Goal: Task Accomplishment & Management: Manage account settings

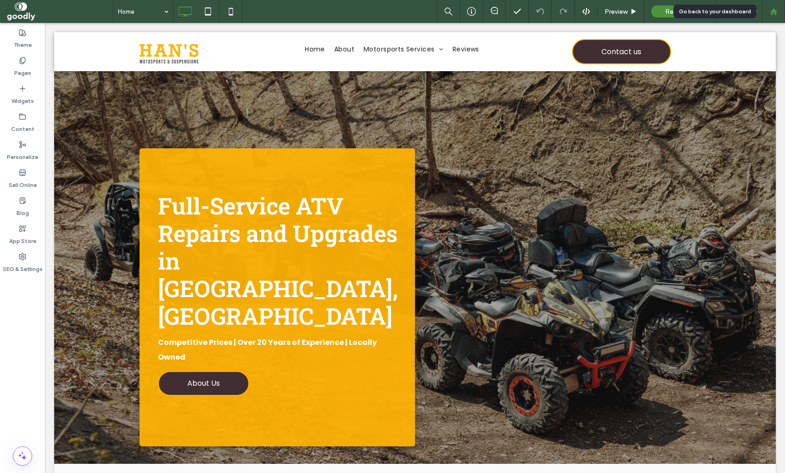
click at [774, 19] on div at bounding box center [773, 11] width 23 height 23
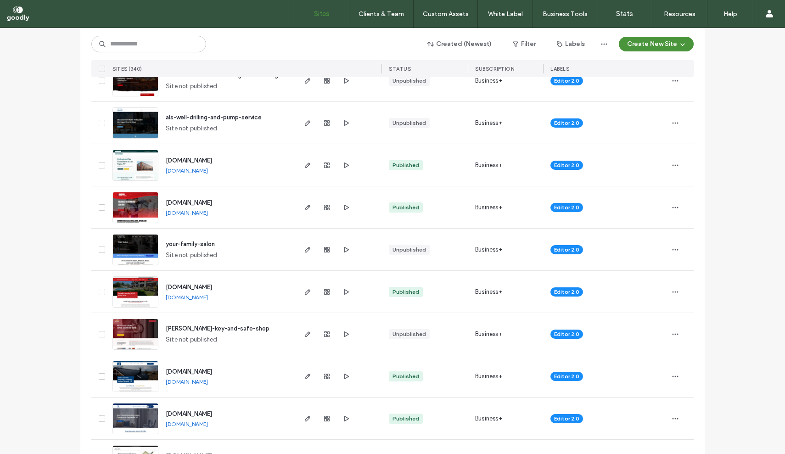
scroll to position [165, 0]
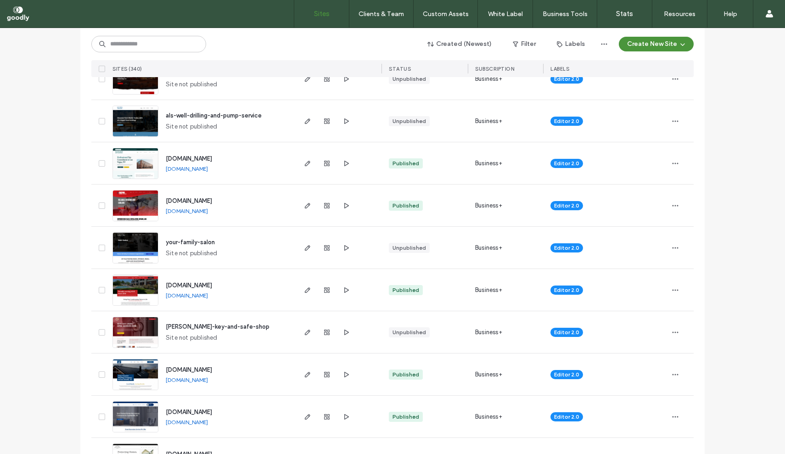
click at [203, 413] on span "[DOMAIN_NAME]" at bounding box center [189, 411] width 46 height 7
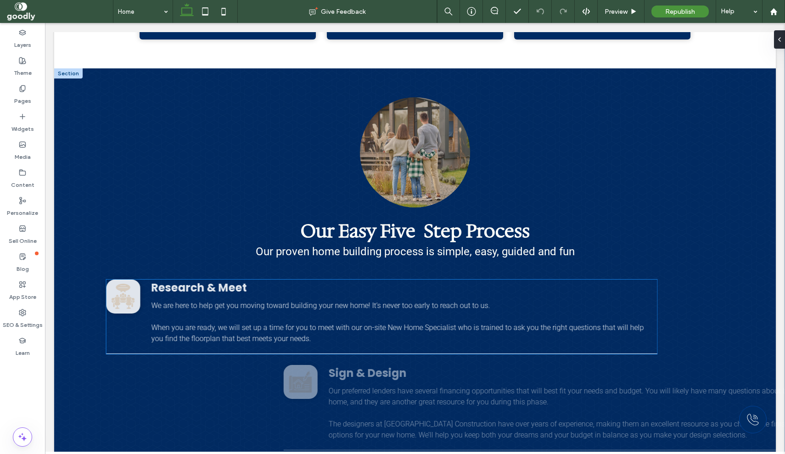
scroll to position [969, 0]
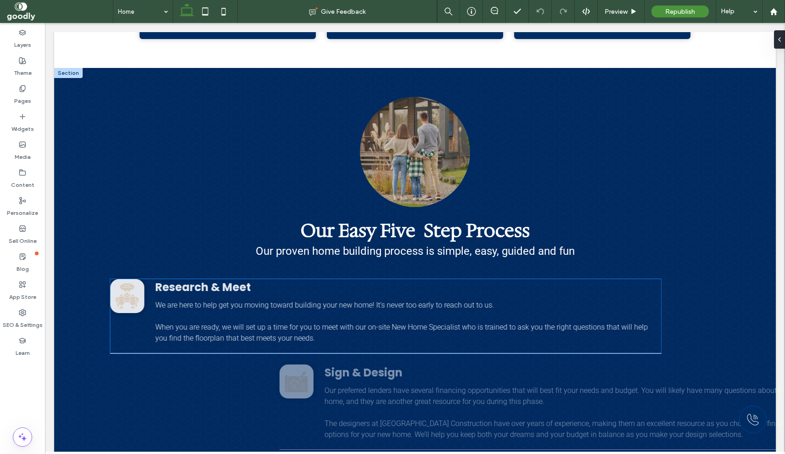
click at [130, 294] on icon at bounding box center [129, 296] width 2 height 4
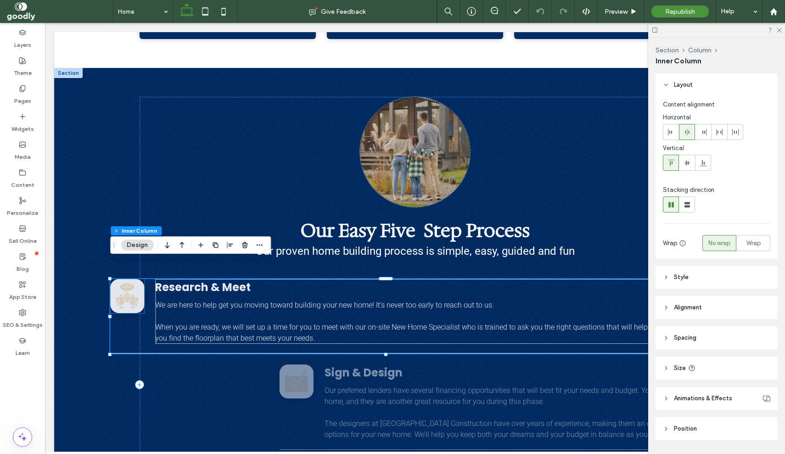
click at [131, 297] on icon at bounding box center [133, 301] width 6 height 8
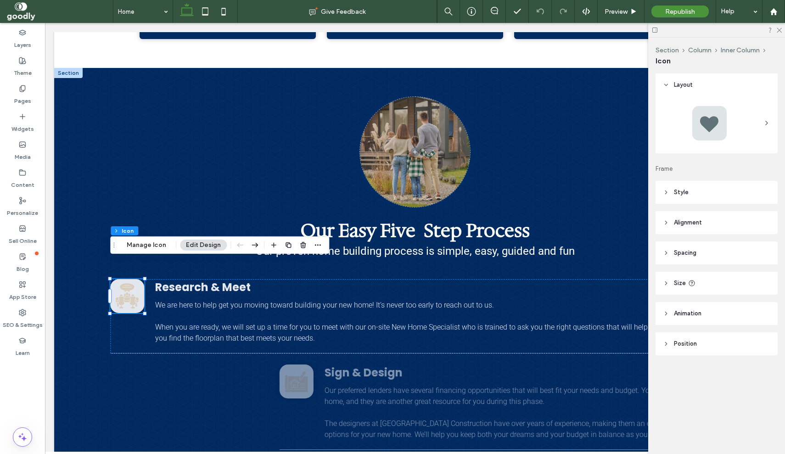
click at [728, 196] on header "Style" at bounding box center [716, 192] width 122 height 23
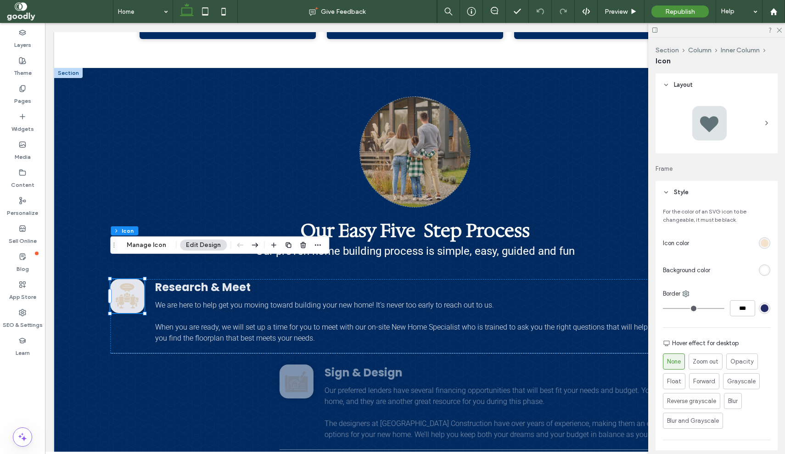
click at [760, 244] on div "rgb(244, 226, 203)" at bounding box center [763, 242] width 11 height 11
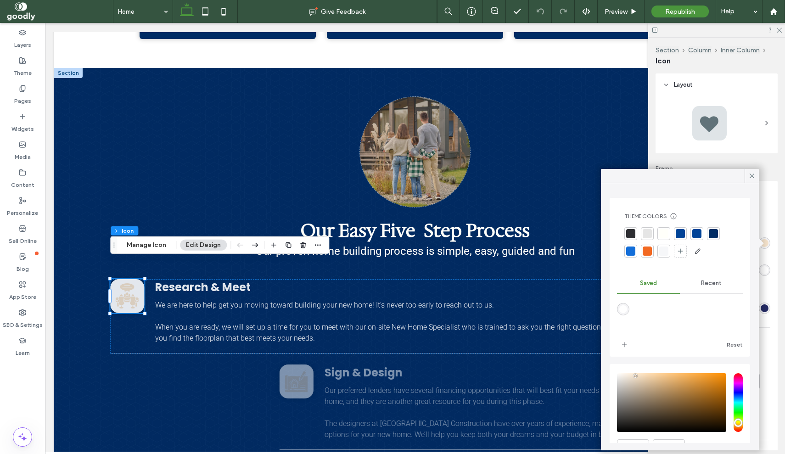
click at [646, 253] on div at bounding box center [646, 250] width 9 height 9
drag, startPoint x: 754, startPoint y: 173, endPoint x: 567, endPoint y: 192, distance: 188.2
click at [754, 173] on icon at bounding box center [751, 176] width 8 height 8
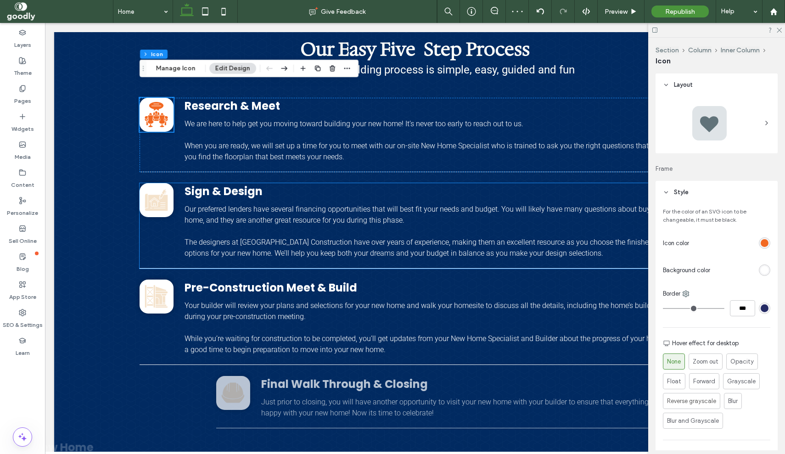
scroll to position [1151, 0]
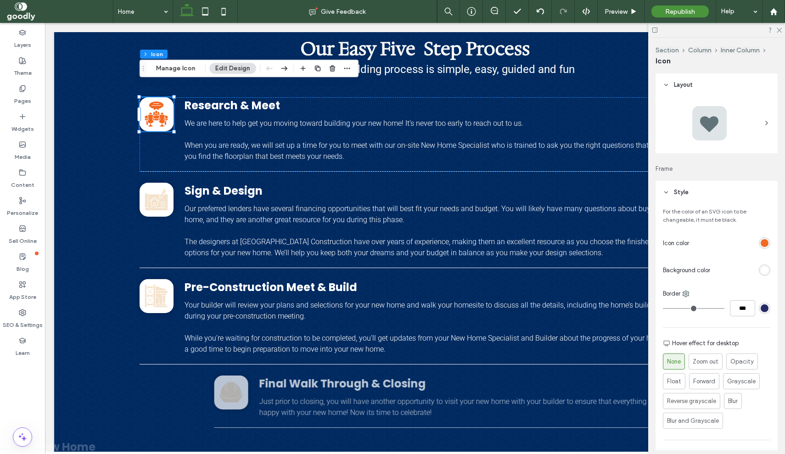
click at [762, 244] on div "rgb(242, 105, 34)" at bounding box center [764, 243] width 8 height 8
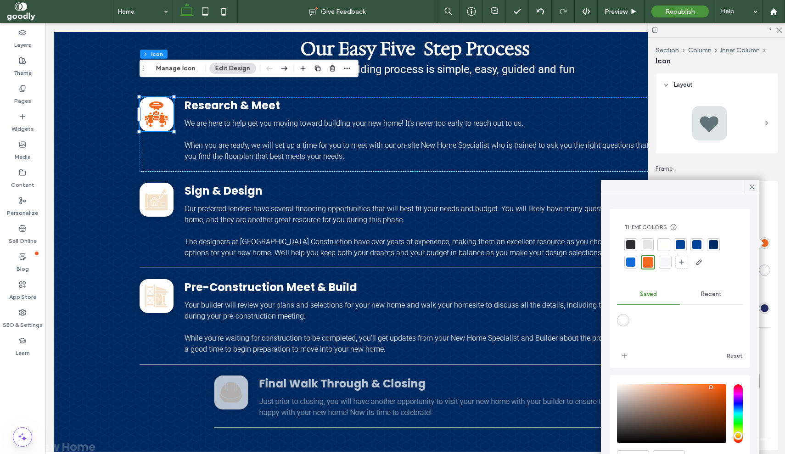
click at [683, 245] on div at bounding box center [679, 244] width 9 height 9
click at [156, 189] on icon at bounding box center [156, 200] width 23 height 22
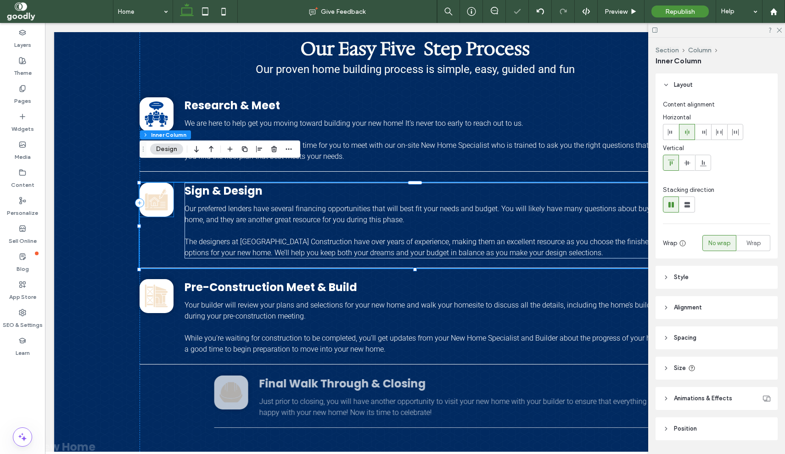
click at [157, 189] on icon at bounding box center [156, 200] width 23 height 22
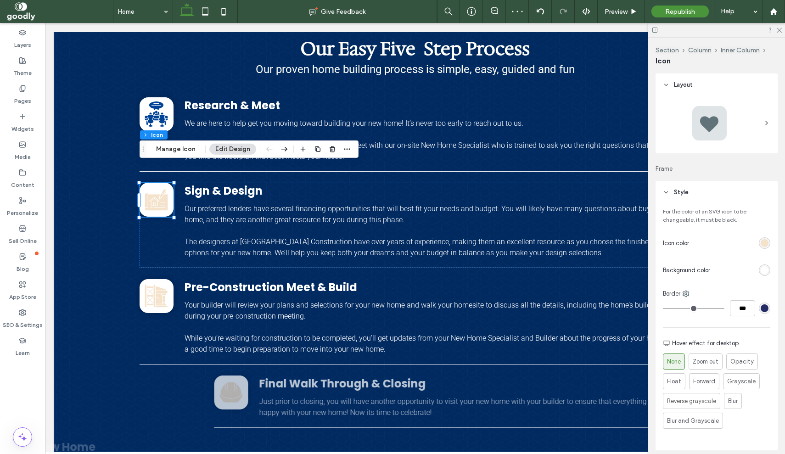
click at [763, 240] on div "rgb(244, 226, 203)" at bounding box center [764, 243] width 8 height 8
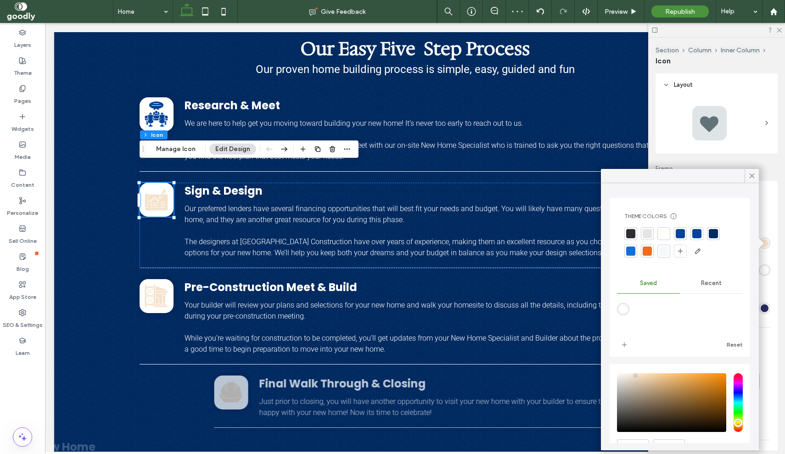
click at [695, 233] on div at bounding box center [696, 233] width 9 height 9
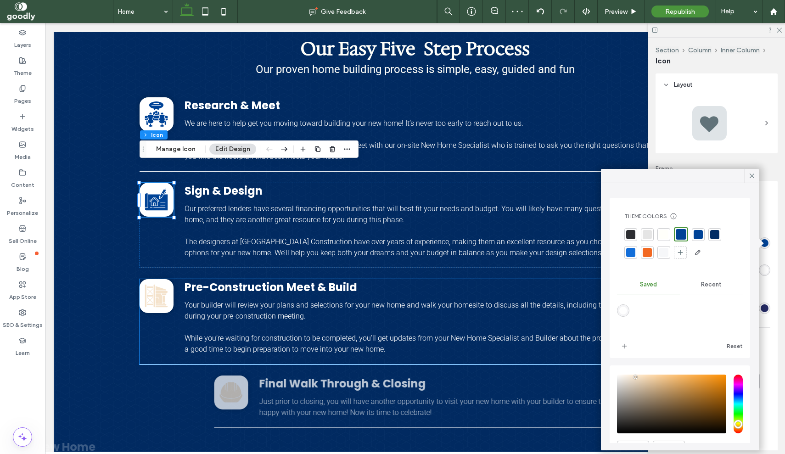
click at [149, 283] on icon "Black outline of a building with a scaffolding tower next to it." at bounding box center [156, 295] width 25 height 25
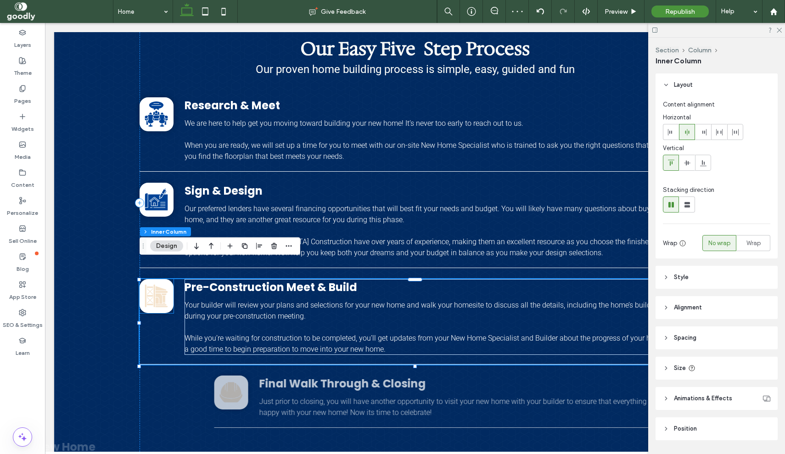
click at [159, 304] on icon at bounding box center [161, 304] width 11 height 1
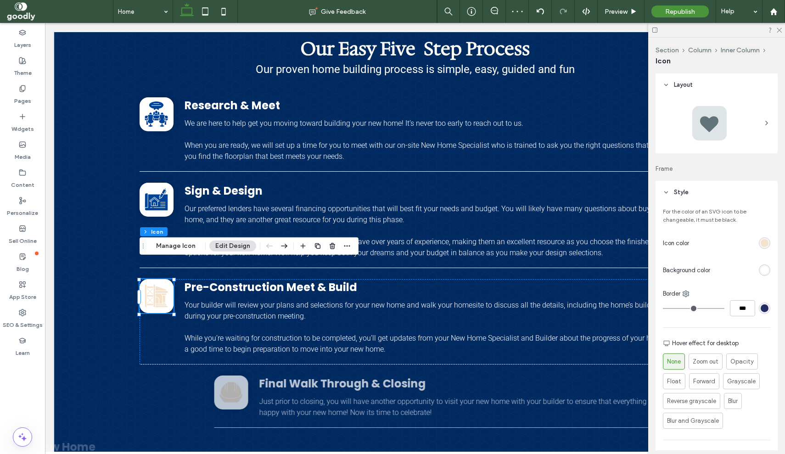
click at [767, 241] on div "rgb(244, 226, 203)" at bounding box center [764, 243] width 8 height 8
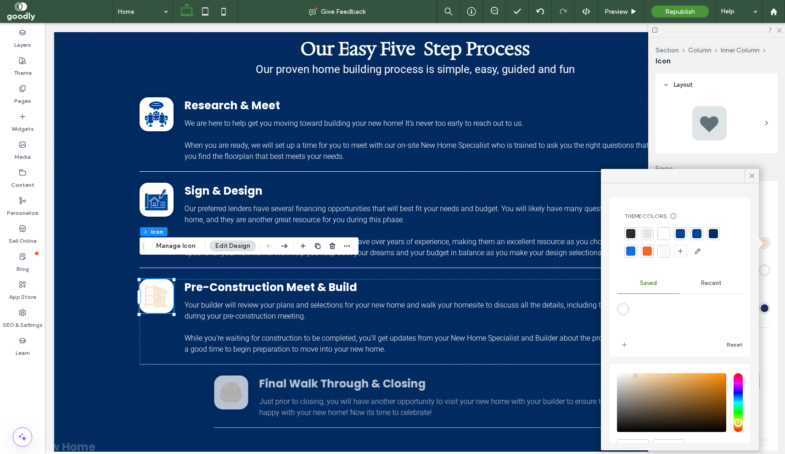
click at [698, 236] on div at bounding box center [696, 233] width 9 height 9
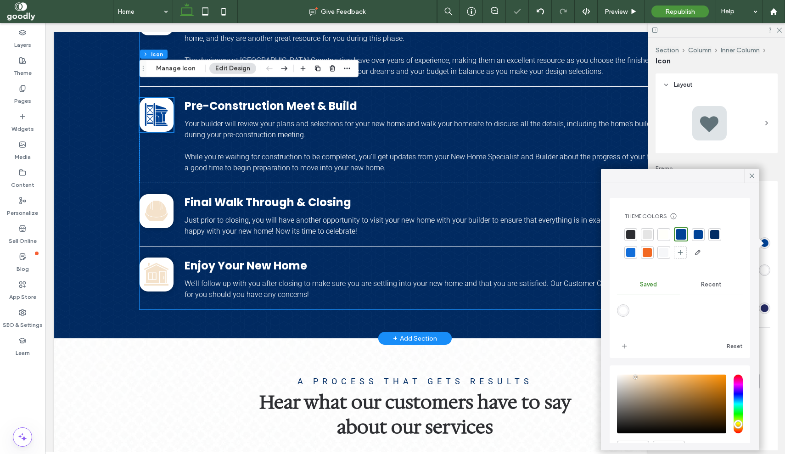
scroll to position [1332, 0]
click at [151, 200] on icon at bounding box center [156, 210] width 23 height 20
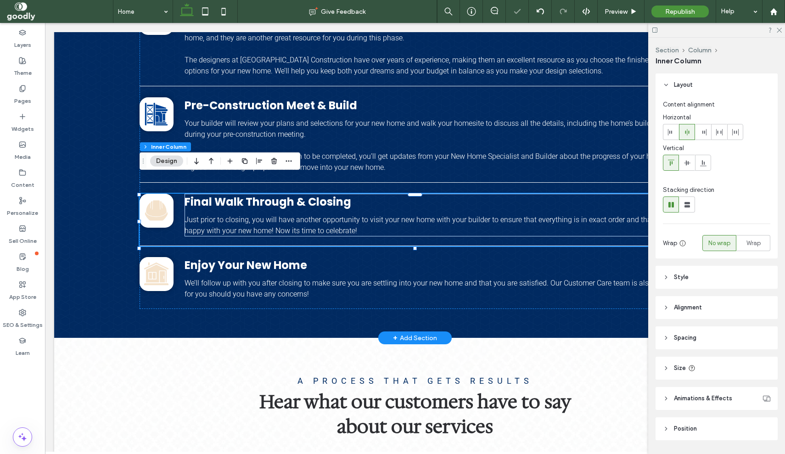
click at [161, 200] on icon at bounding box center [156, 210] width 23 height 20
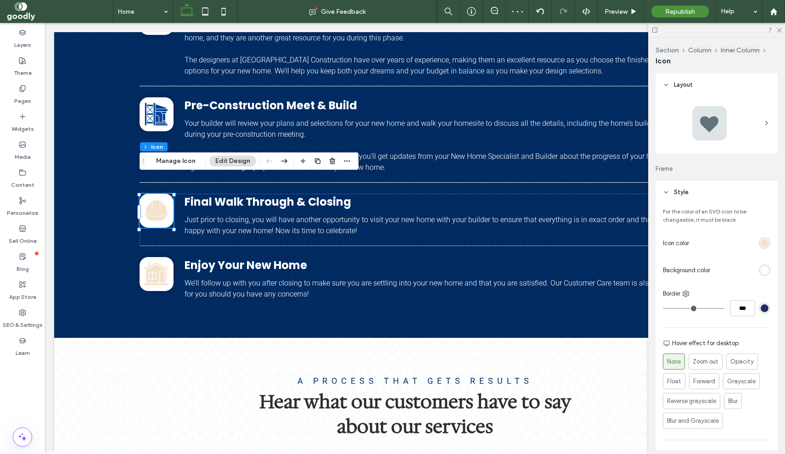
click at [765, 242] on div "rgb(244, 226, 203)" at bounding box center [764, 243] width 8 height 8
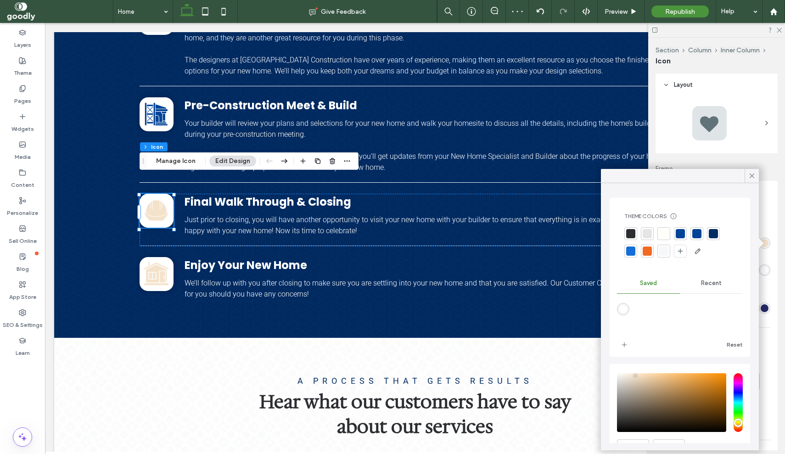
click at [696, 235] on div at bounding box center [696, 233] width 9 height 9
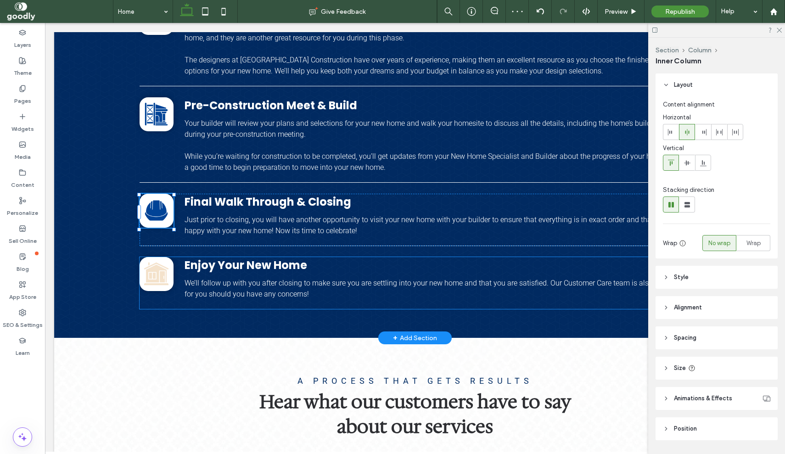
click at [153, 253] on div "Our Easy Five Step Process Our proven home building process is simple, easy, gu…" at bounding box center [414, 20] width 551 height 575
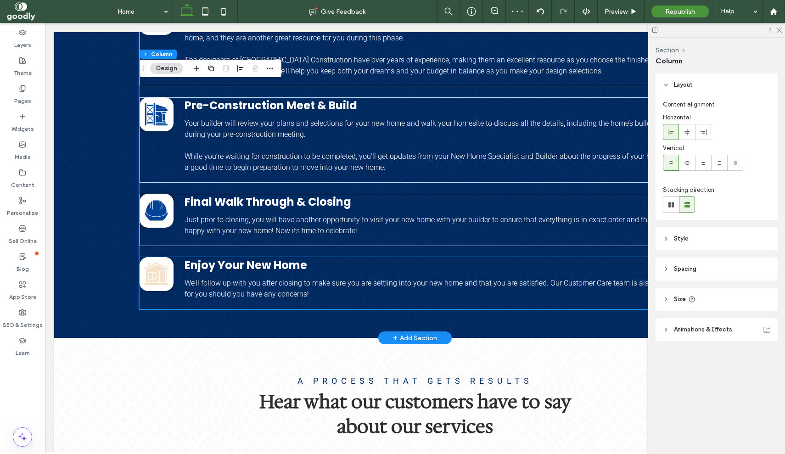
click at [165, 262] on icon at bounding box center [156, 273] width 25 height 23
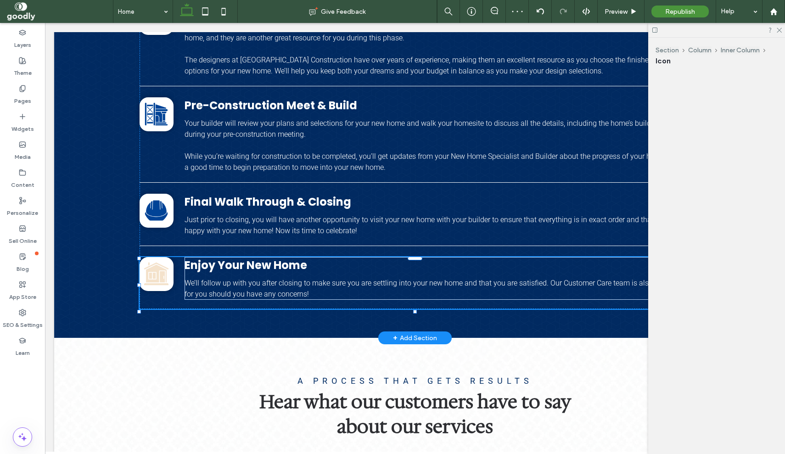
click at [150, 258] on div "Black and white icon of a house, with a window and door. Enjoy Your New Home We…" at bounding box center [414, 283] width 551 height 52
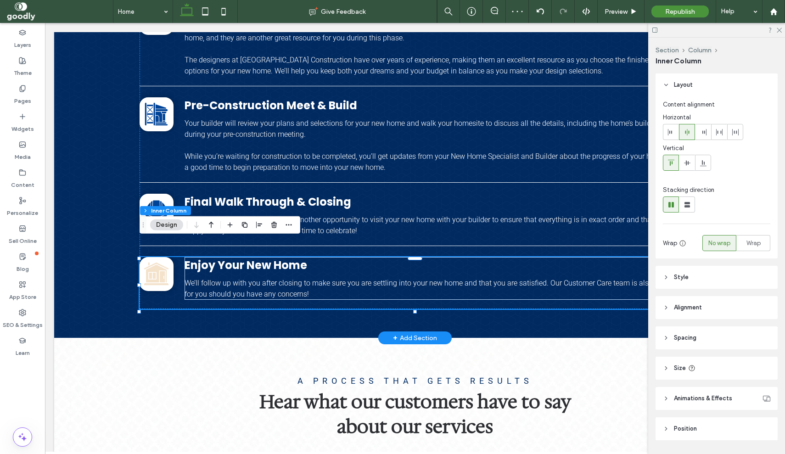
click at [173, 259] on div "Black and white icon of a house, with a window and door. Enjoy Your New Home We…" at bounding box center [414, 283] width 551 height 52
click at [161, 262] on icon at bounding box center [156, 273] width 25 height 23
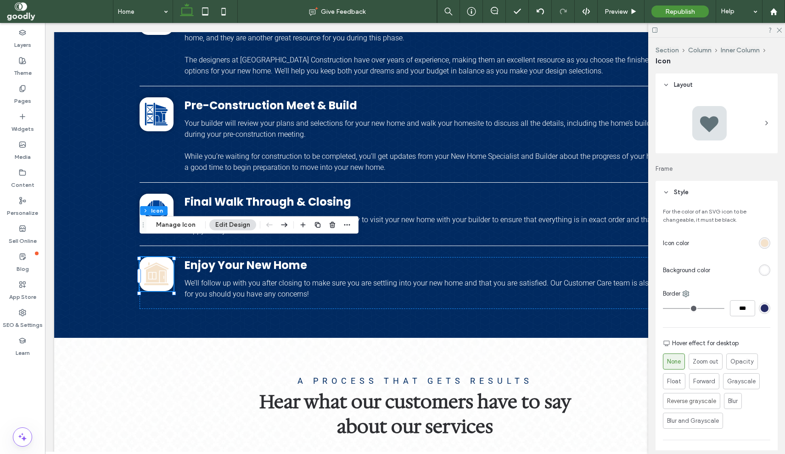
click at [763, 244] on div "rgb(244, 226, 203)" at bounding box center [764, 243] width 8 height 8
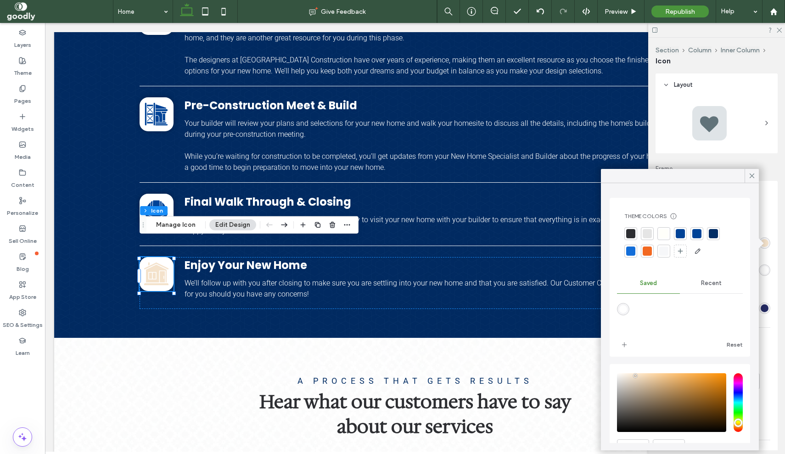
click at [694, 234] on div at bounding box center [696, 233] width 9 height 9
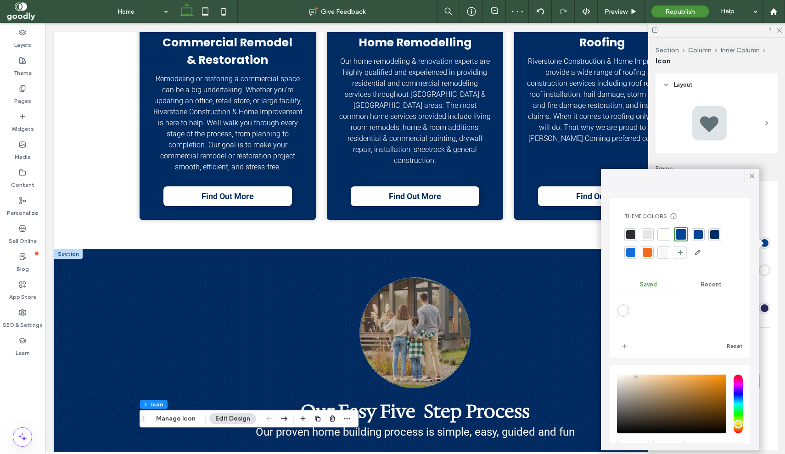
scroll to position [787, 0]
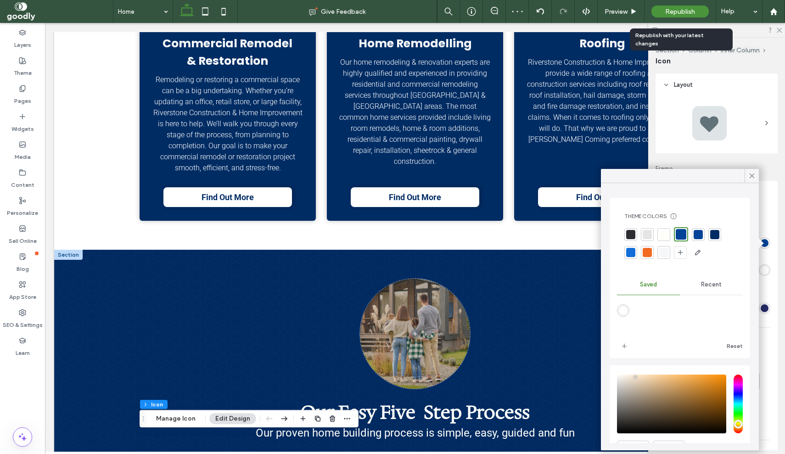
drag, startPoint x: 695, startPoint y: 13, endPoint x: 708, endPoint y: 15, distance: 13.5
click at [696, 13] on div "Republish" at bounding box center [679, 12] width 57 height 12
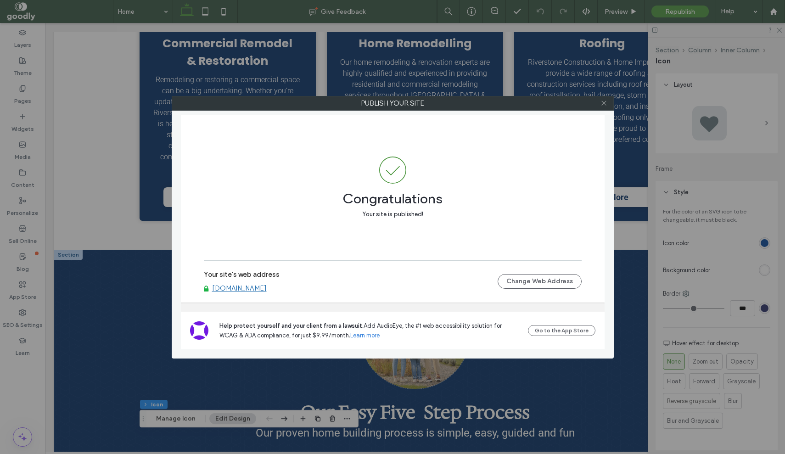
drag, startPoint x: 603, startPoint y: 104, endPoint x: 592, endPoint y: 118, distance: 18.0
click at [603, 105] on icon at bounding box center [603, 103] width 7 height 7
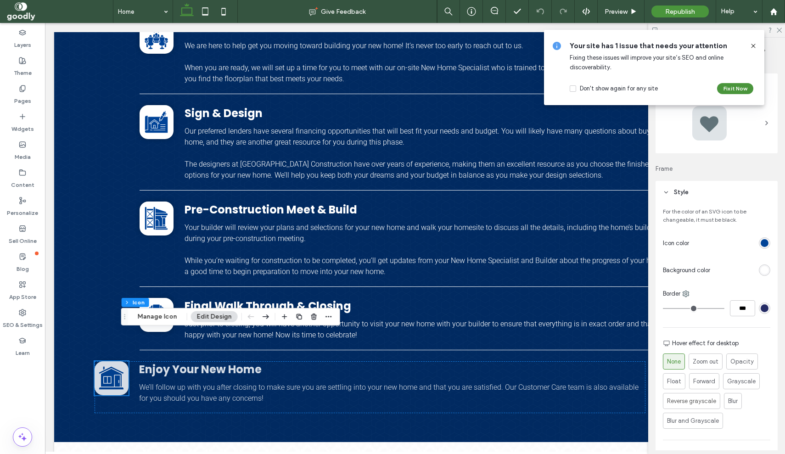
scroll to position [1228, 0]
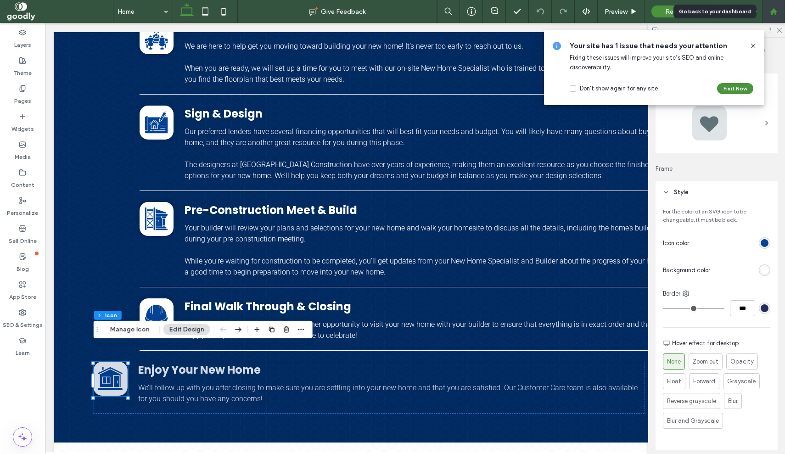
click at [776, 12] on use at bounding box center [772, 11] width 7 height 7
